Goal: Task Accomplishment & Management: Manage account settings

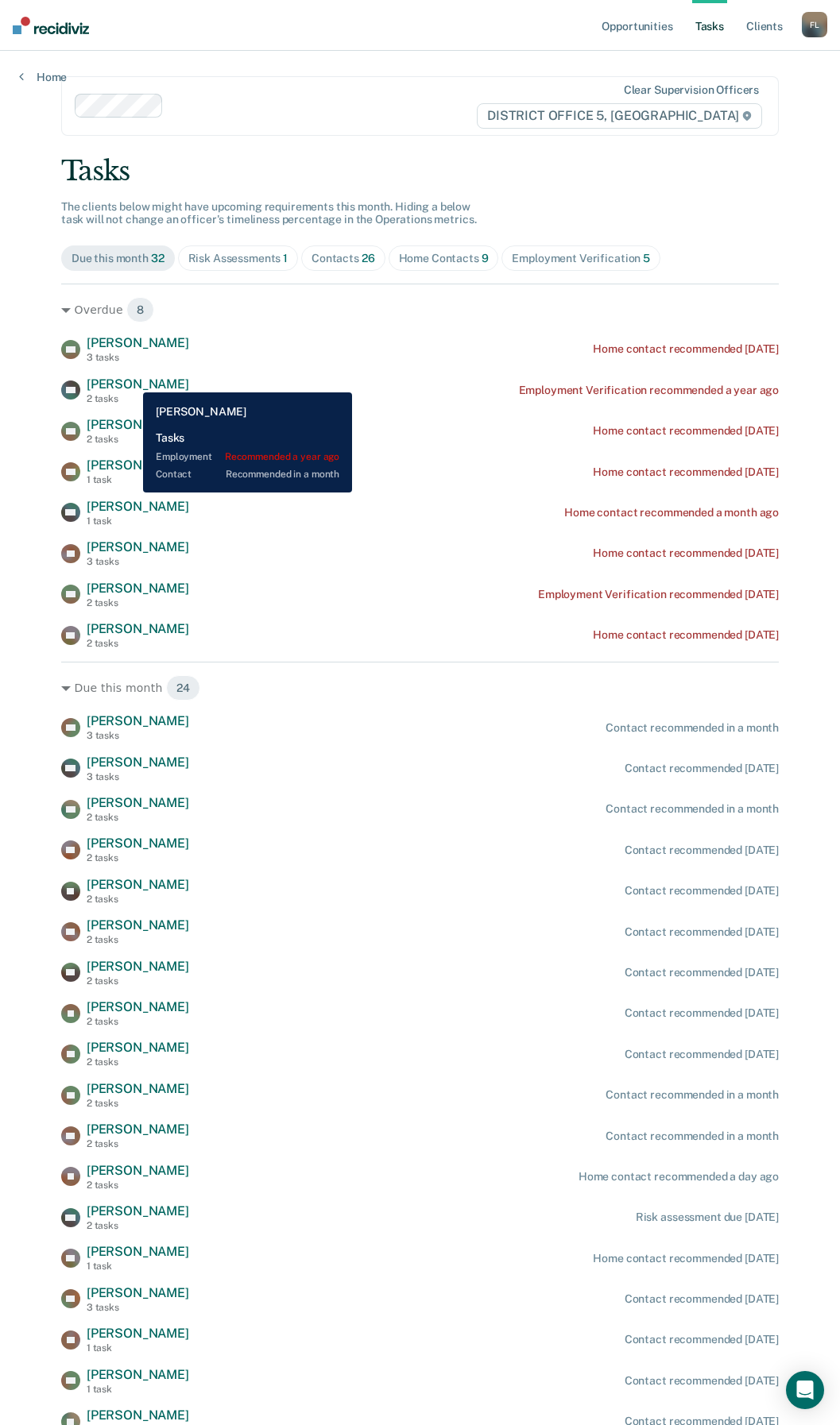
click at [134, 380] on span "[PERSON_NAME]" at bounding box center [138, 383] width 102 height 15
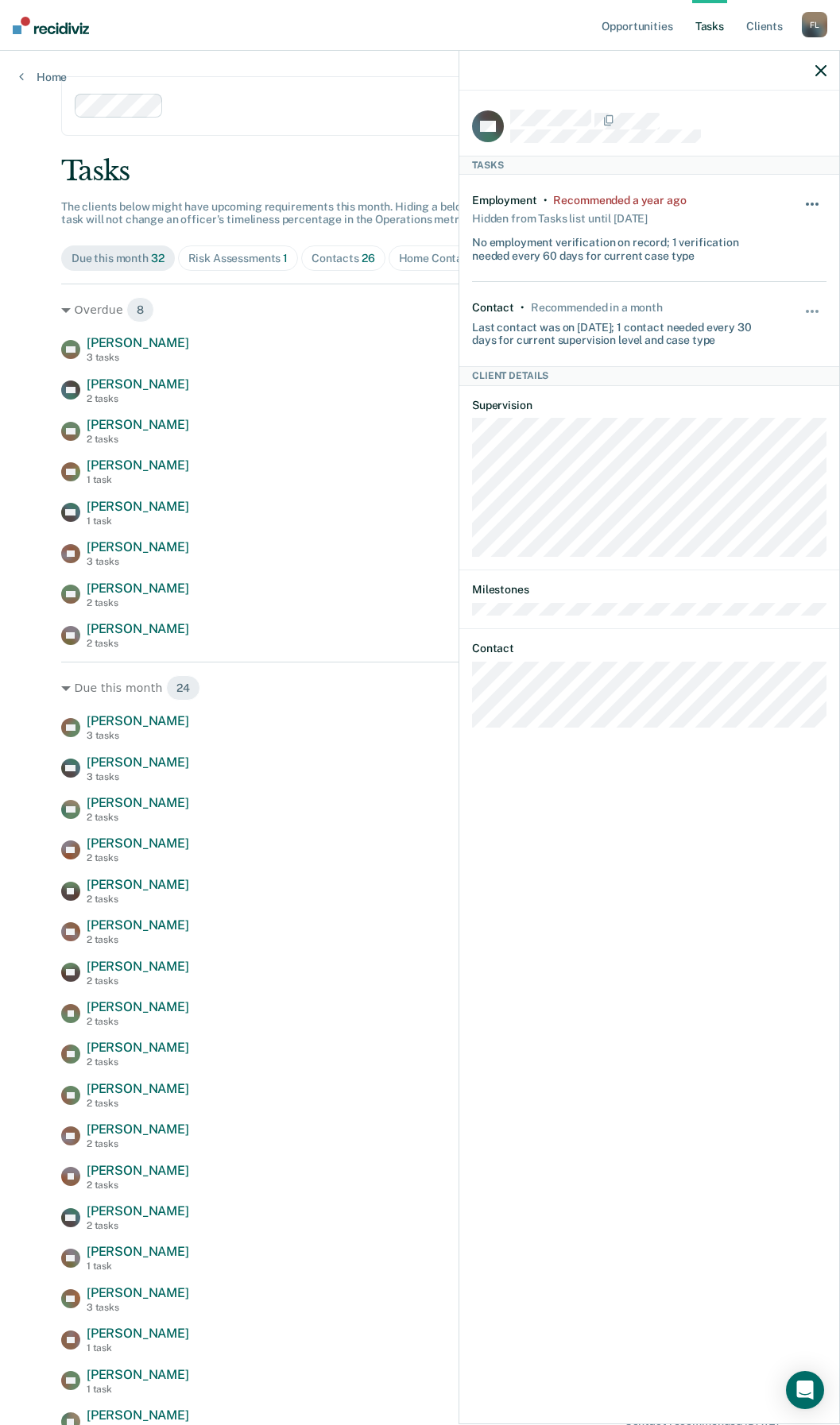
click at [811, 199] on button "button" at bounding box center [811, 212] width 27 height 26
click at [743, 324] on button "90 days" at bounding box center [769, 331] width 114 height 26
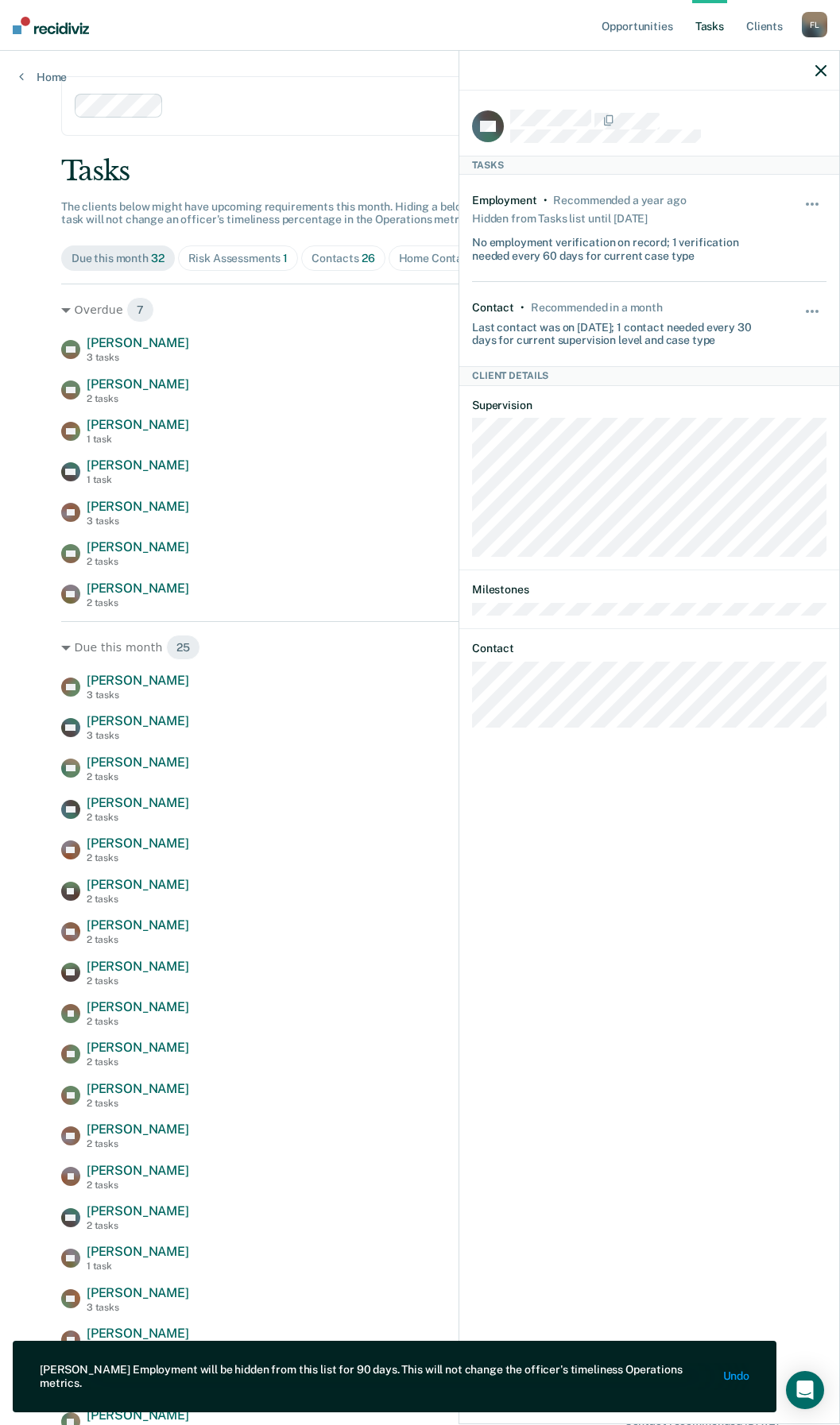
click at [590, 1112] on div "DH Tasks Employment • Recommended a year ago Hidden from Tasks list until [DATE…" at bounding box center [649, 755] width 380 height 1330
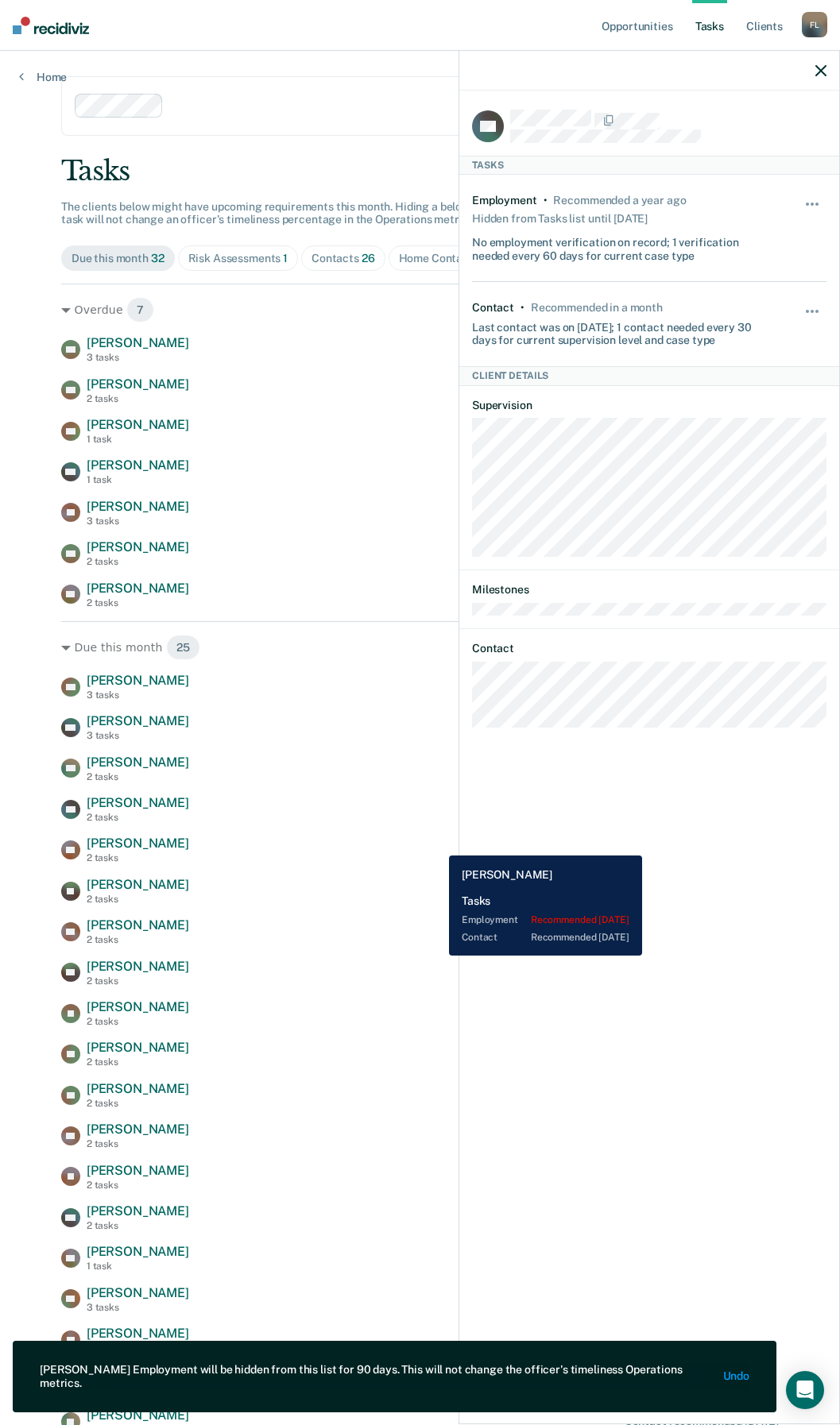
click at [437, 844] on div "SB [PERSON_NAME] 2 tasks Contact recommended [DATE]" at bounding box center [420, 850] width 717 height 28
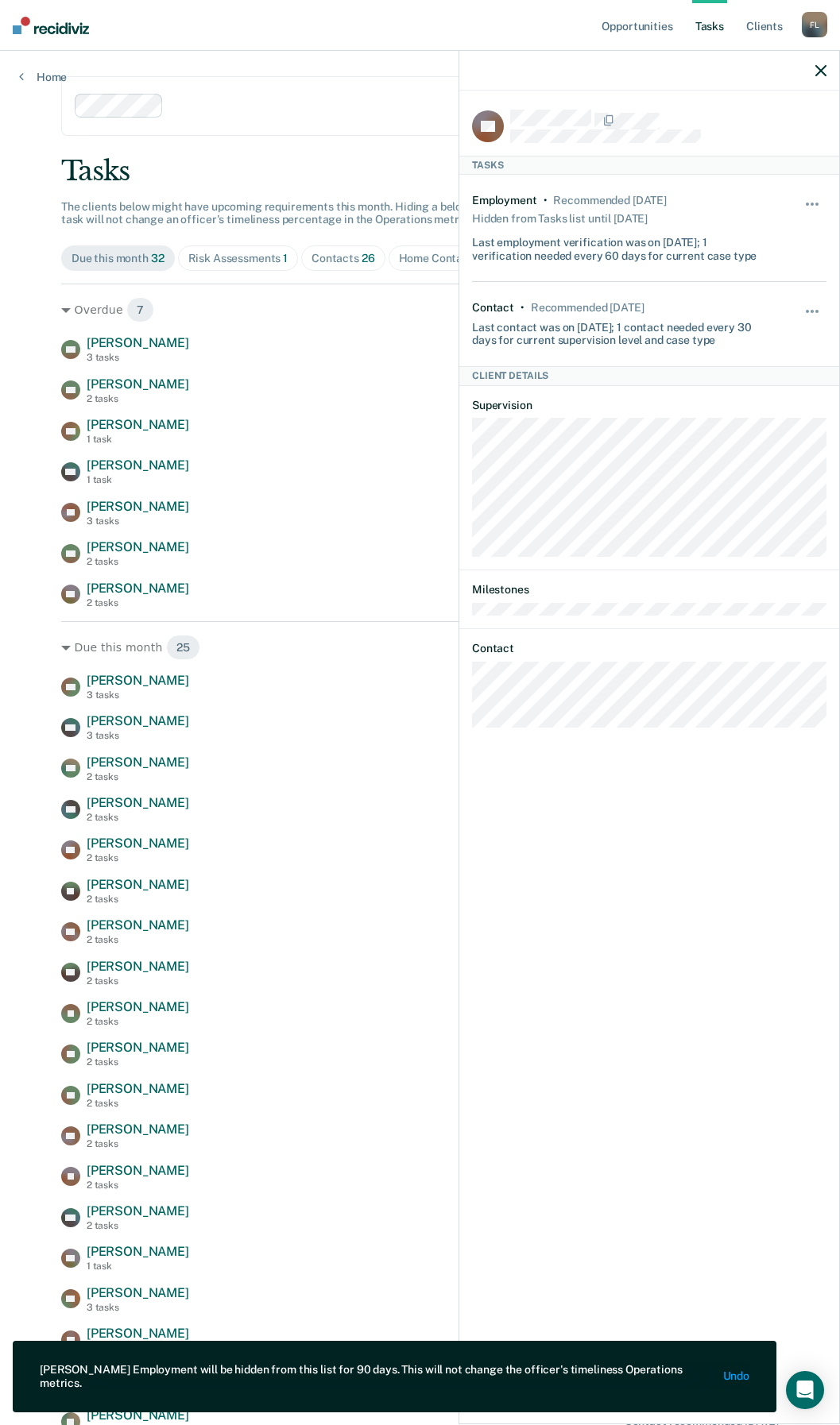
drag, startPoint x: 815, startPoint y: 66, endPoint x: 791, endPoint y: 97, distance: 39.2
click at [815, 66] on icon "button" at bounding box center [820, 70] width 11 height 11
